Goal: Check status: Check status

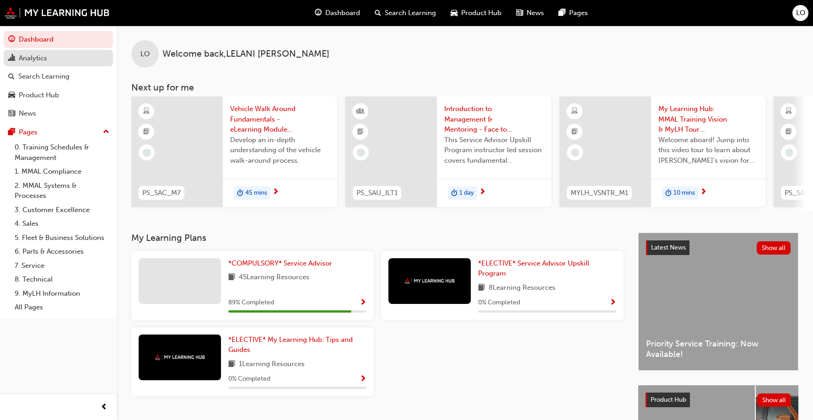
click at [42, 54] on div "Analytics" at bounding box center [33, 58] width 28 height 11
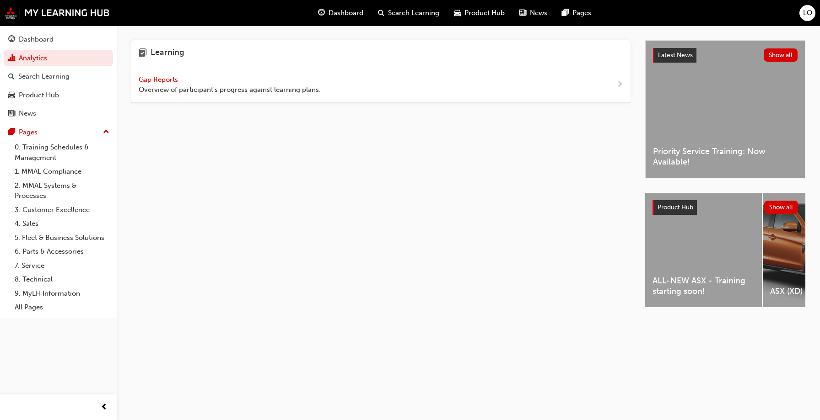
click at [212, 79] on div "Gap Reports Overview of participant's progress against learning plans." at bounding box center [230, 85] width 182 height 21
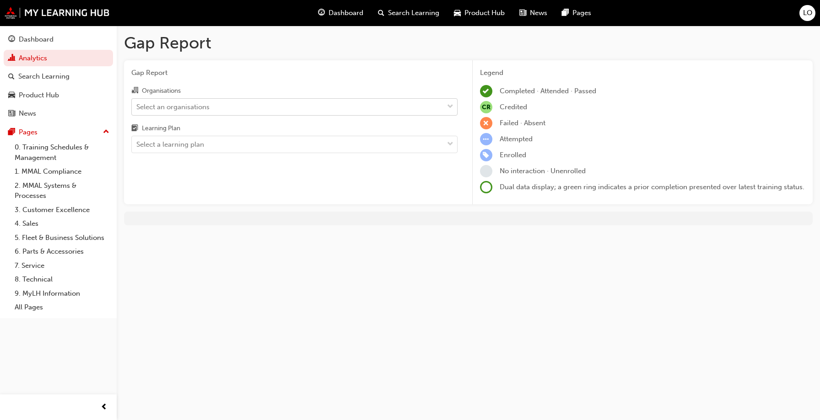
click at [168, 103] on div "Select an organisations" at bounding box center [172, 107] width 73 height 11
click at [137, 103] on input "Organisations Select an organisations" at bounding box center [136, 106] width 1 height 8
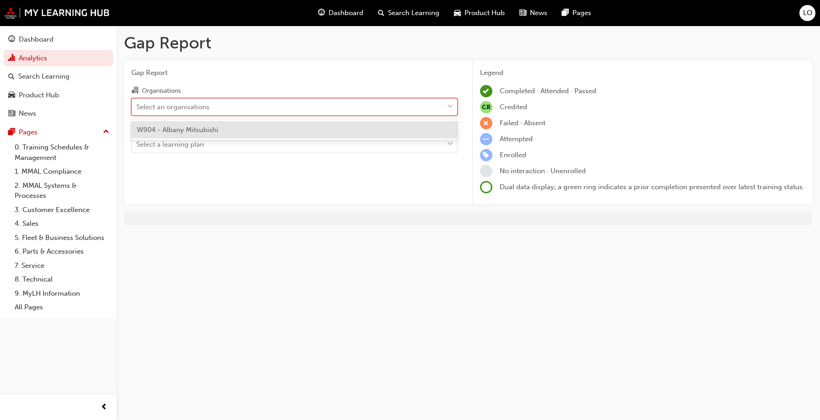
click at [163, 126] on span "W904 - Albany Mitsubishi" at bounding box center [177, 130] width 81 height 8
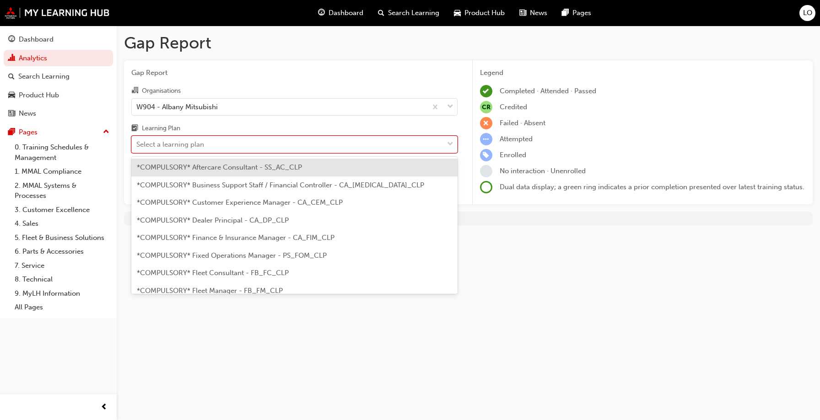
click at [163, 141] on div "Select a learning plan" at bounding box center [170, 144] width 68 height 11
click at [137, 141] on input "Learning Plan option *COMPULSORY* Aftercare Consultant - SS_AC_CLP focused, 1 o…" at bounding box center [136, 144] width 1 height 8
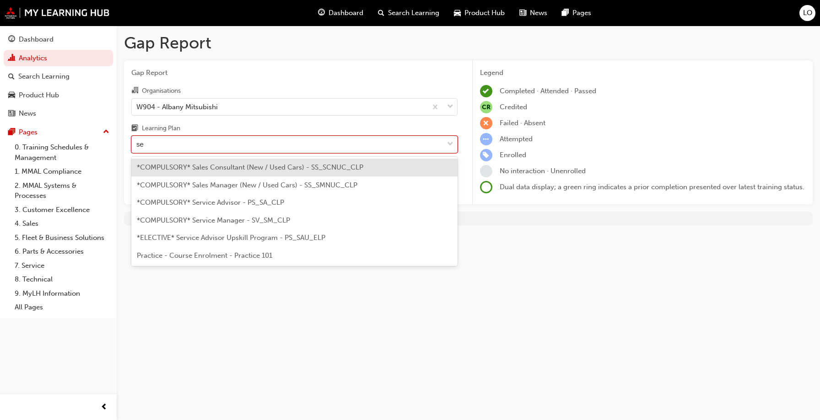
type input "ser"
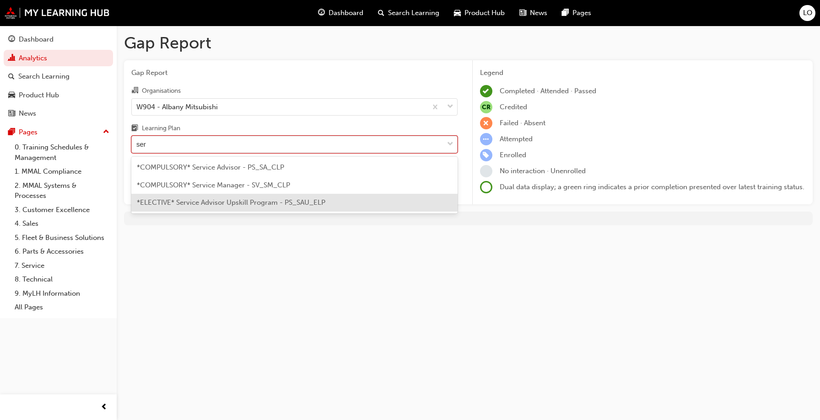
click at [212, 203] on span "*ELECTIVE* Service Advisor Upskill Program - PS_SAU_ELP" at bounding box center [231, 202] width 188 height 8
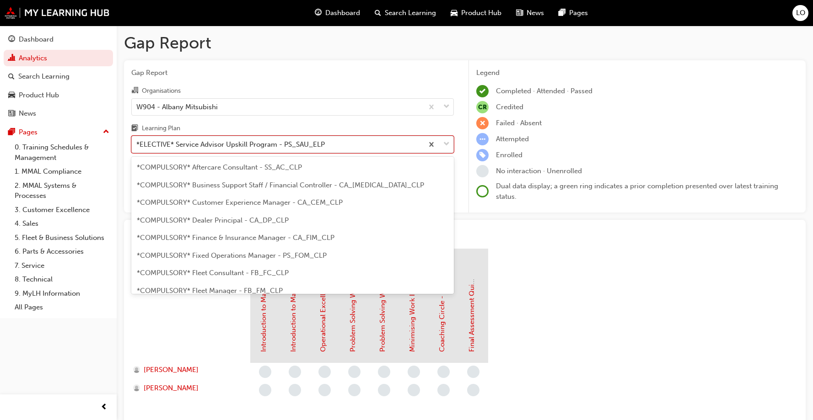
click at [234, 146] on div "*ELECTIVE* Service Advisor Upskill Program - PS_SAU_ELP" at bounding box center [230, 144] width 188 height 11
click at [137, 146] on input "Learning Plan option *ELECTIVE* Service Advisor Upskill Program - PS_SAU_ELP, s…" at bounding box center [136, 144] width 1 height 8
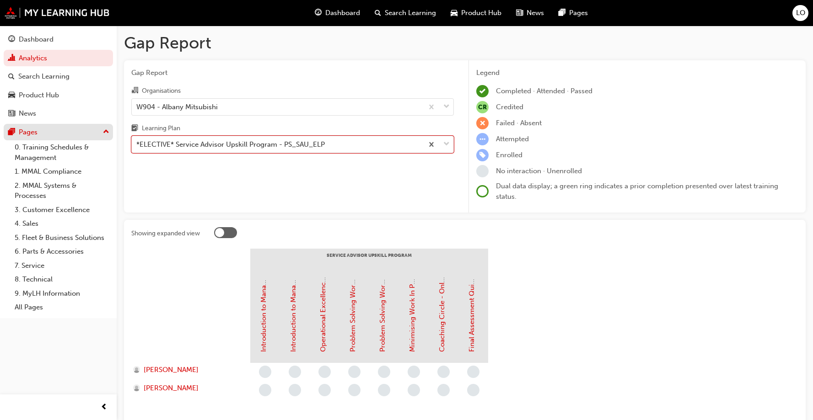
drag, startPoint x: 336, startPoint y: 139, endPoint x: 65, endPoint y: 138, distance: 271.2
click at [65, 138] on div "Dashboard Analytics Search Learning Product Hub News Pages Pages 0. Training Sc…" at bounding box center [406, 238] width 813 height 477
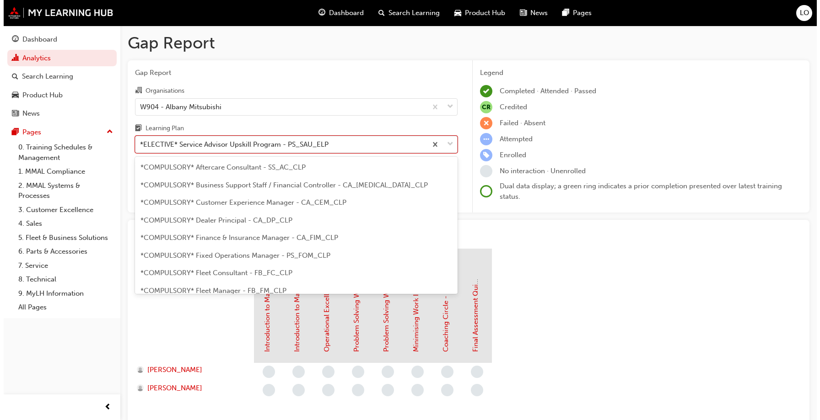
scroll to position [364, 0]
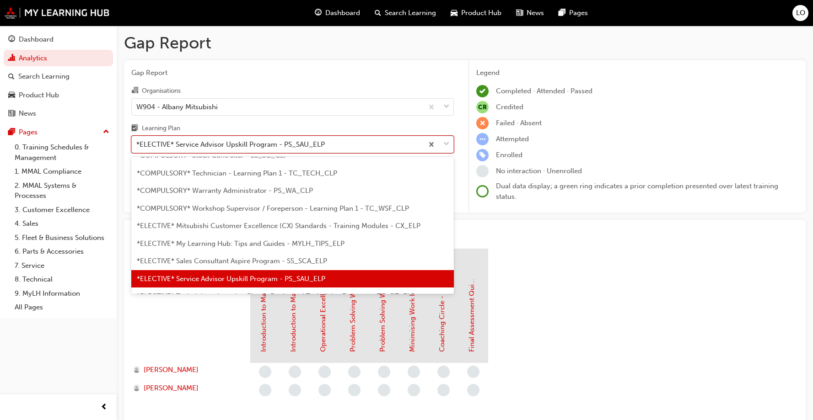
drag, startPoint x: 343, startPoint y: 139, endPoint x: 171, endPoint y: 144, distance: 171.5
click at [171, 144] on div "*ELECTIVE* Service Advisor Upskill Program - PS_SAU_ELP" at bounding box center [277, 145] width 291 height 16
click at [137, 144] on input "Learning Plan option *ELECTIVE* Service Advisor Upskill Program - PS_SAU_ELP, s…" at bounding box center [136, 144] width 1 height 8
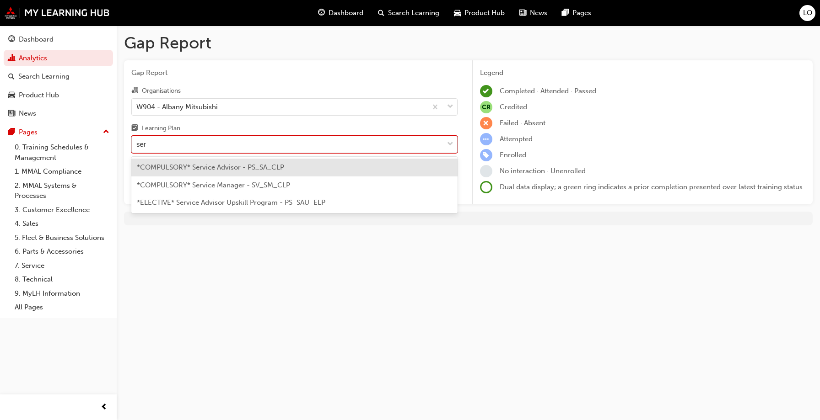
type input "serv"
click at [220, 173] on div "*COMPULSORY* Service Advisor - PS_SA_CLP" at bounding box center [294, 168] width 326 height 18
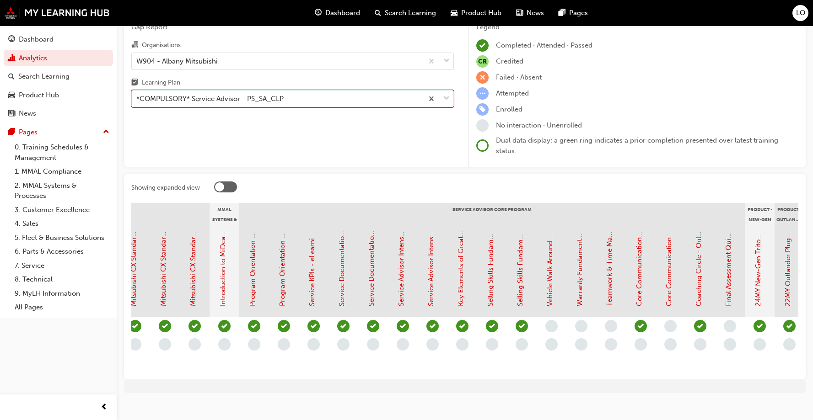
scroll to position [0, 820]
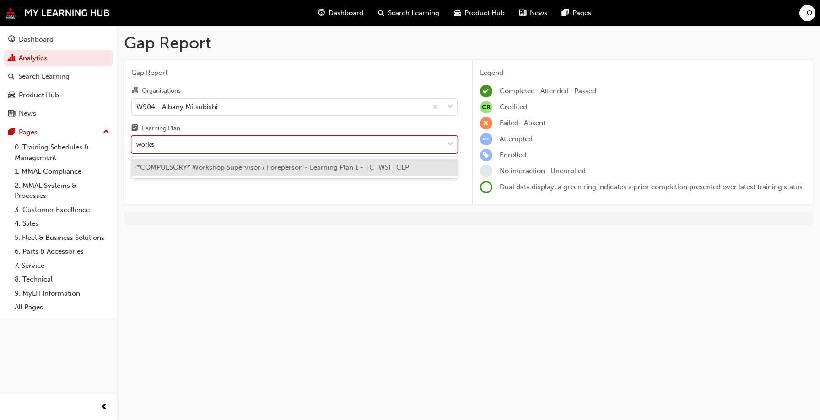
type input "worksho"
click at [246, 168] on span "*COMPULSORY* Workshop Supervisor / Foreperson - Learning Plan 1 - TC_WSF_CLP" at bounding box center [273, 167] width 272 height 8
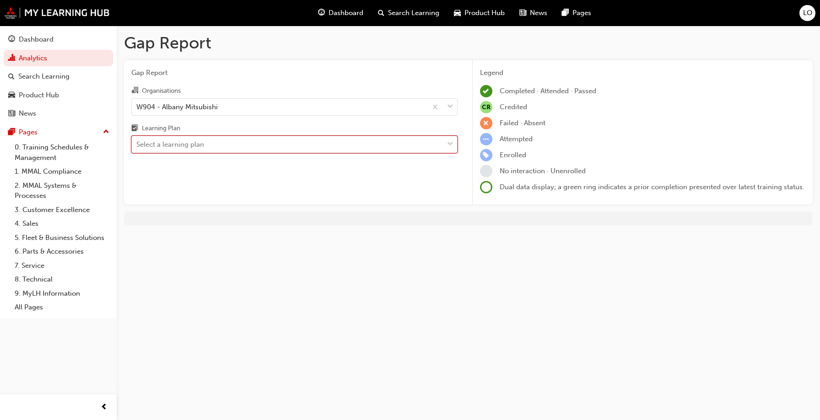
click at [263, 154] on div "Gap Report Organisations W904 - Albany Mitsubishi Learning Plan option *COMPULS…" at bounding box center [294, 132] width 341 height 145
click at [224, 137] on div "Select a learning plan" at bounding box center [287, 145] width 311 height 16
click at [137, 140] on input "Learning Plan Select a learning plan" at bounding box center [136, 144] width 1 height 8
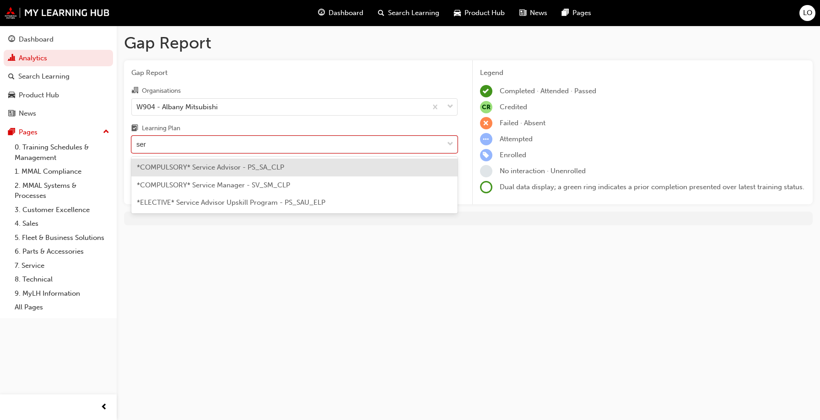
type input "serv"
click at [213, 171] on span "*COMPULSORY* Service Advisor - PS_SA_CLP" at bounding box center [210, 167] width 147 height 8
